Goal: Task Accomplishment & Management: Complete application form

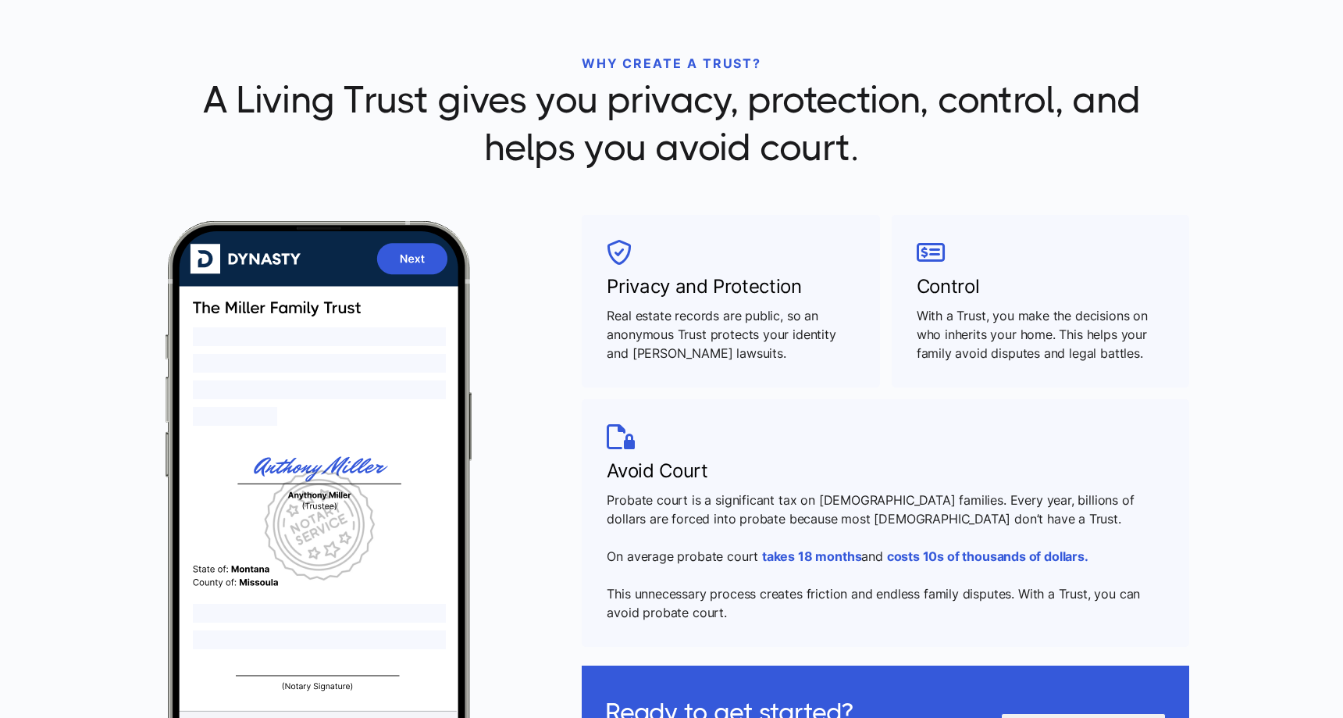
scroll to position [476, 0]
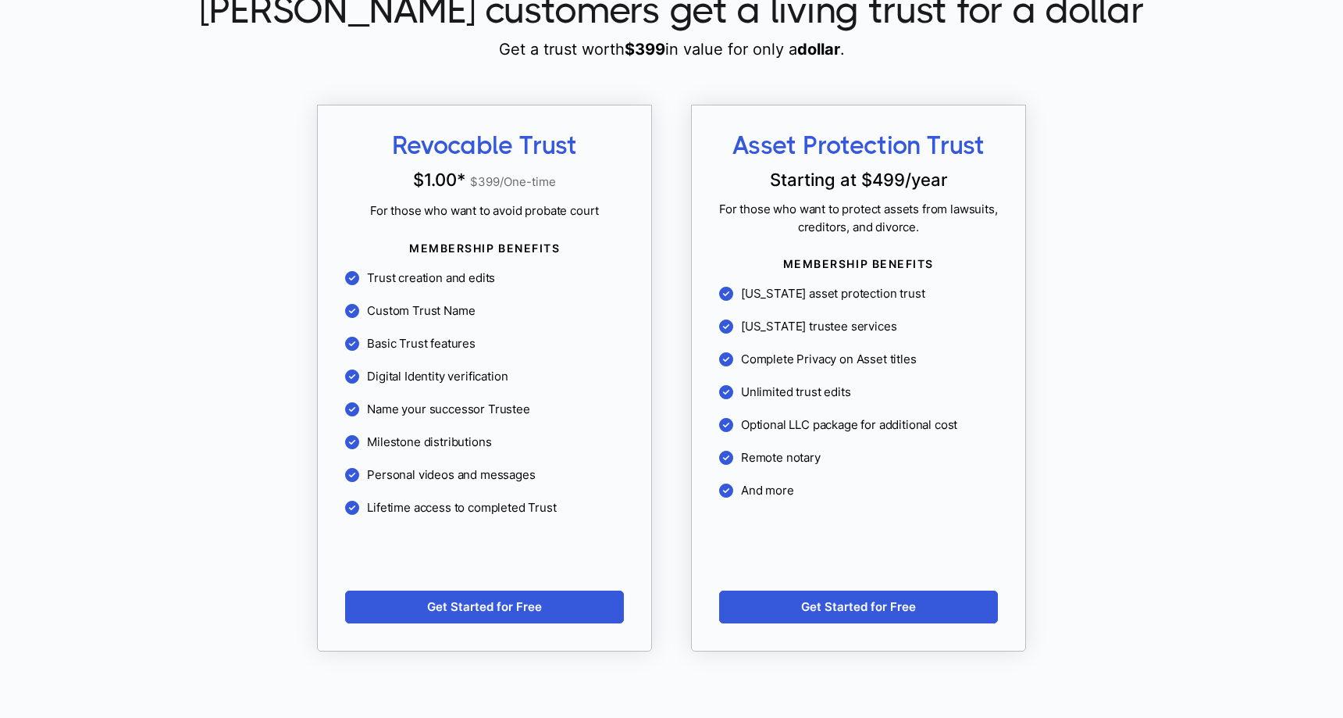
scroll to position [1354, 0]
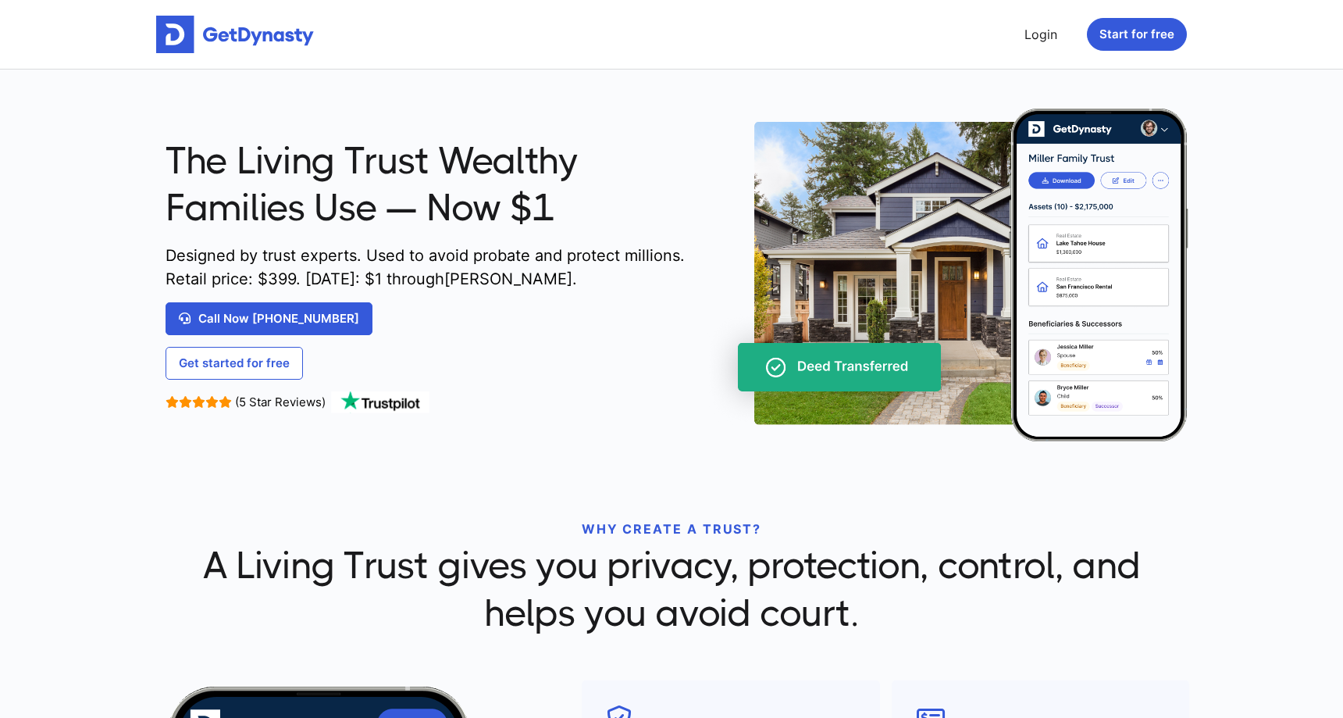
scroll to position [1274, 0]
click at [444, 347] on div "The Living Trust Wealthy Families Use — Now $1 Designed by trust experts. Used …" at bounding box center [429, 275] width 526 height 276
